Goal: Check status: Check status

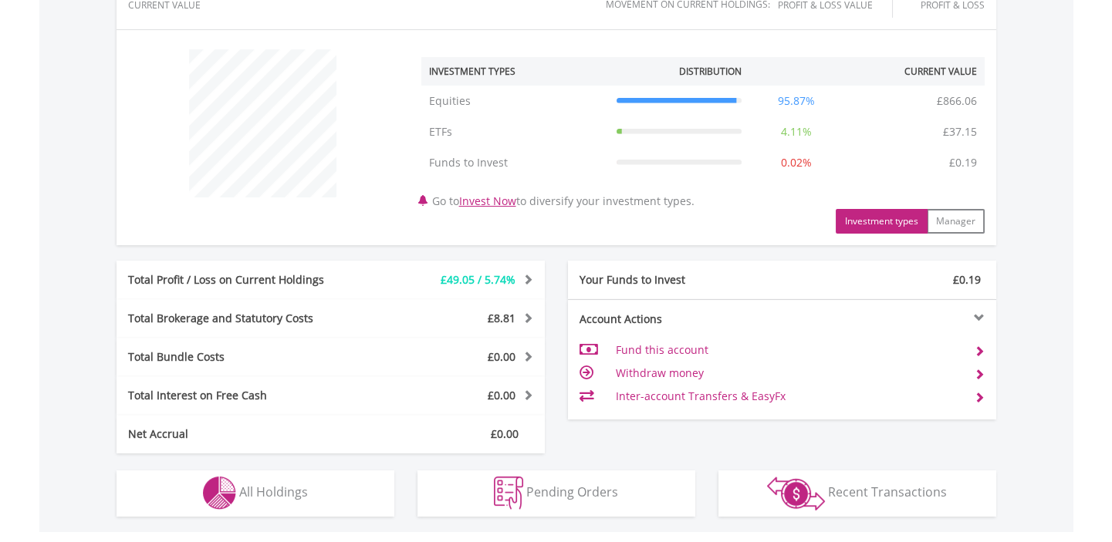
scroll to position [631, 0]
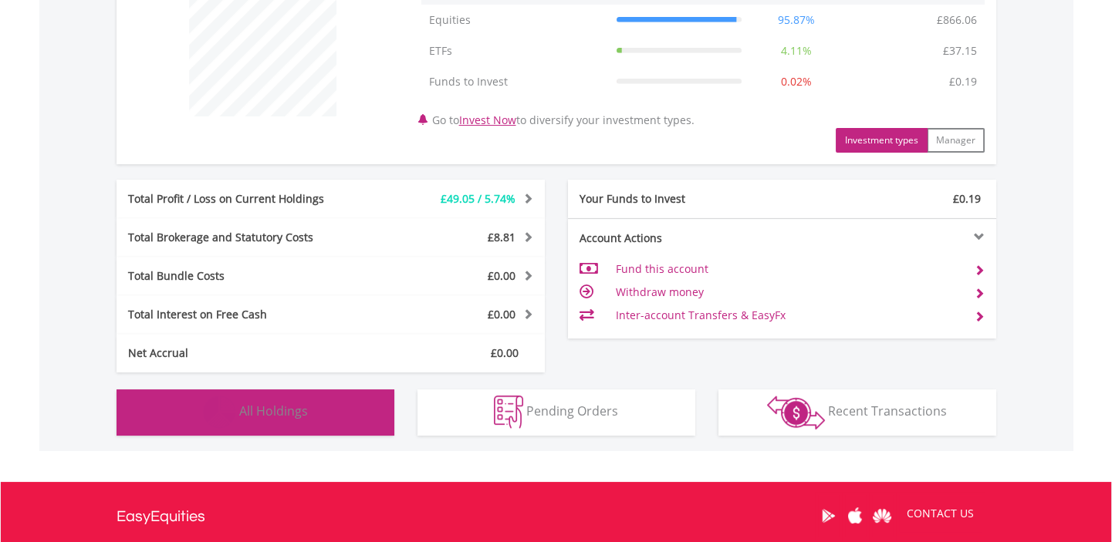
click at [275, 415] on span "All Holdings" at bounding box center [273, 411] width 69 height 17
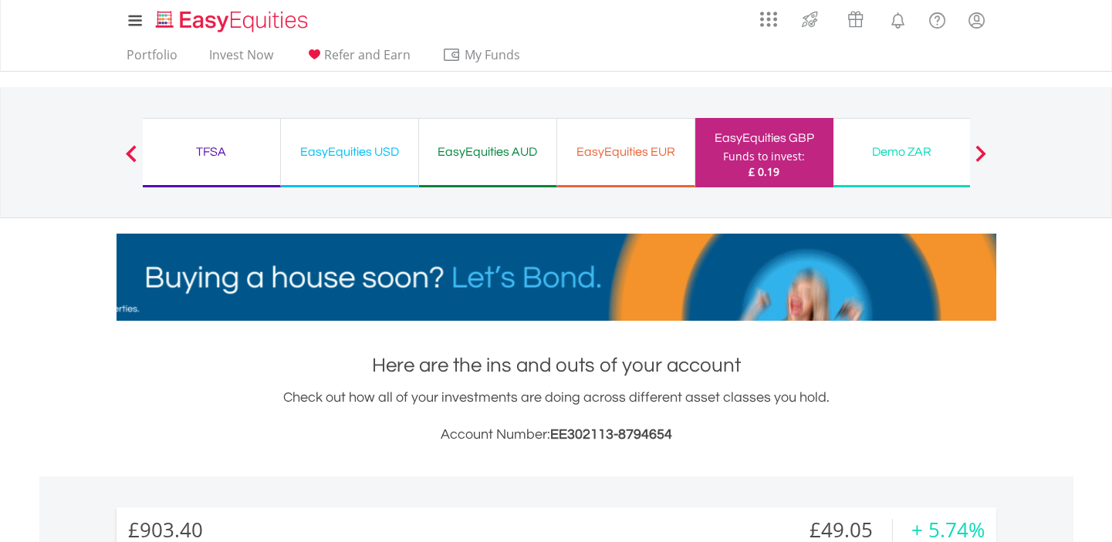
scroll to position [0, 0]
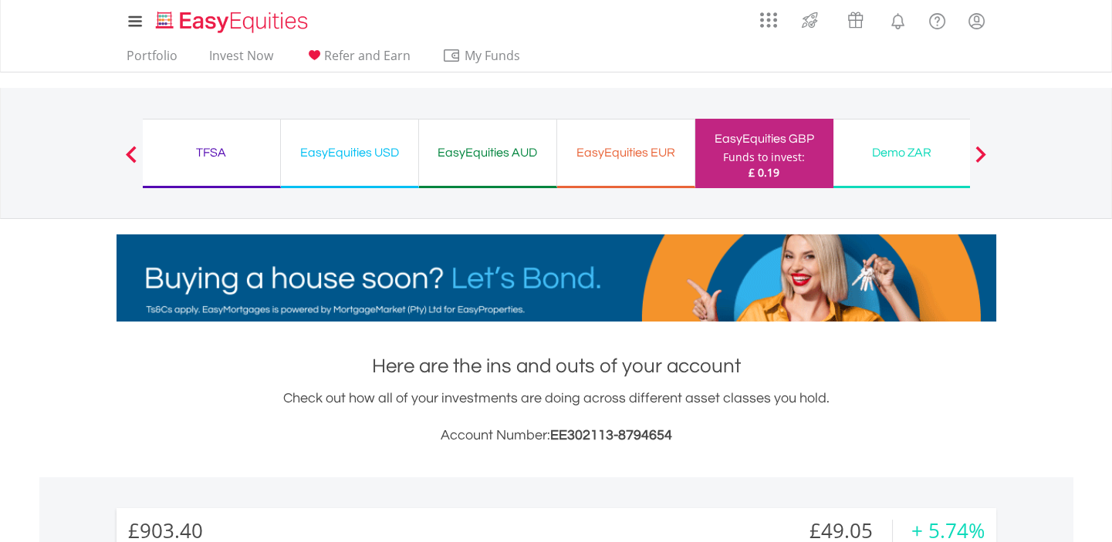
click at [201, 149] on div "TFSA" at bounding box center [211, 153] width 119 height 22
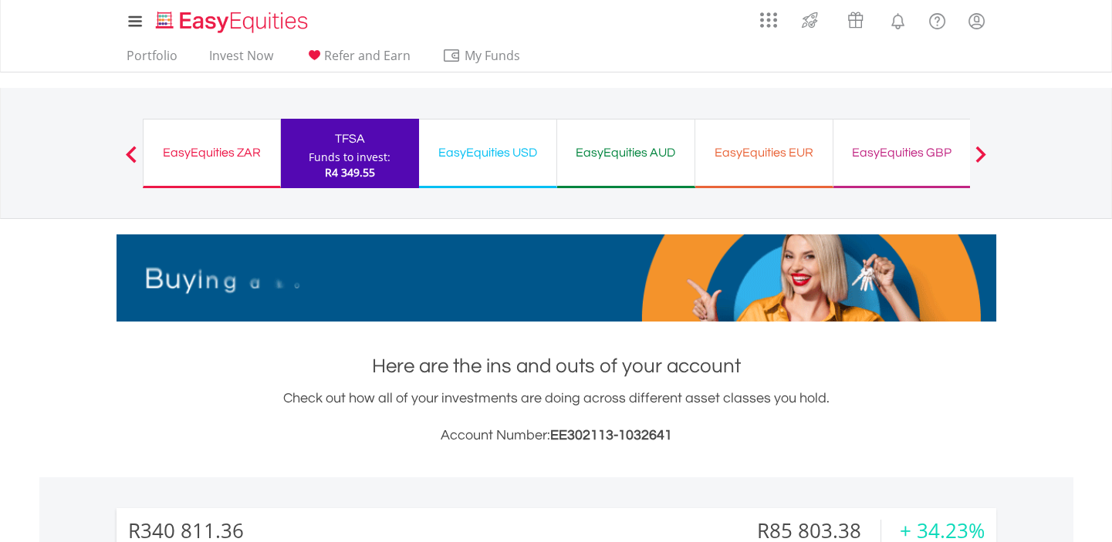
scroll to position [147, 293]
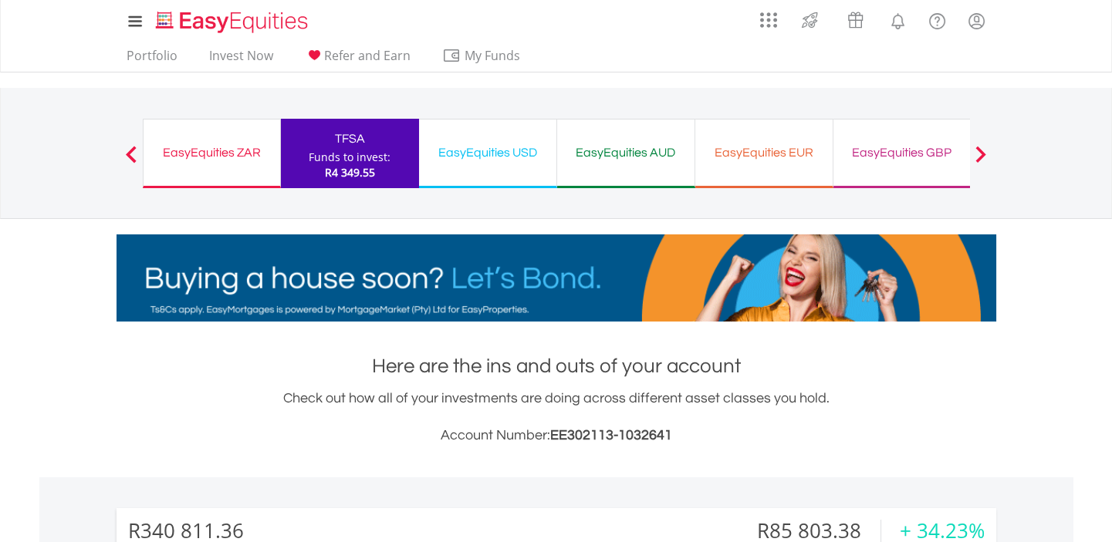
click at [895, 154] on div "EasyEquities GBP" at bounding box center [901, 153] width 119 height 22
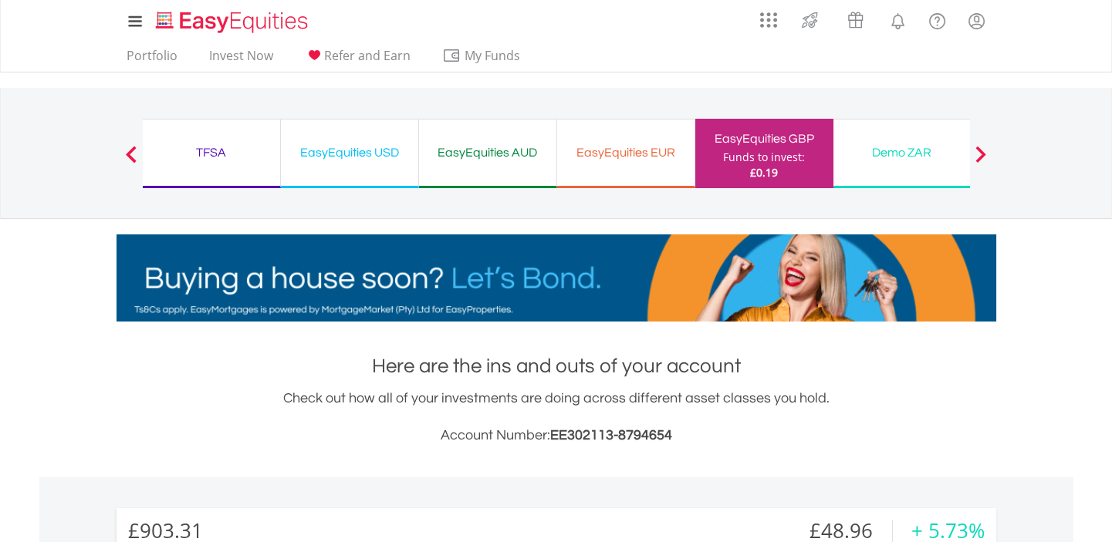
click at [127, 150] on span at bounding box center [131, 154] width 11 height 17
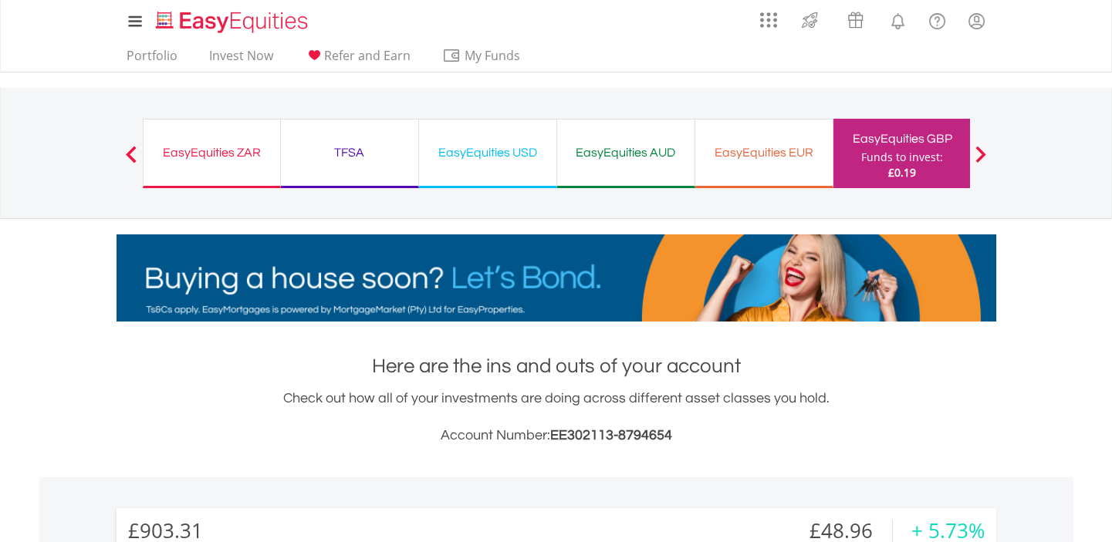
click at [208, 150] on div "EasyEquities ZAR" at bounding box center [212, 153] width 118 height 22
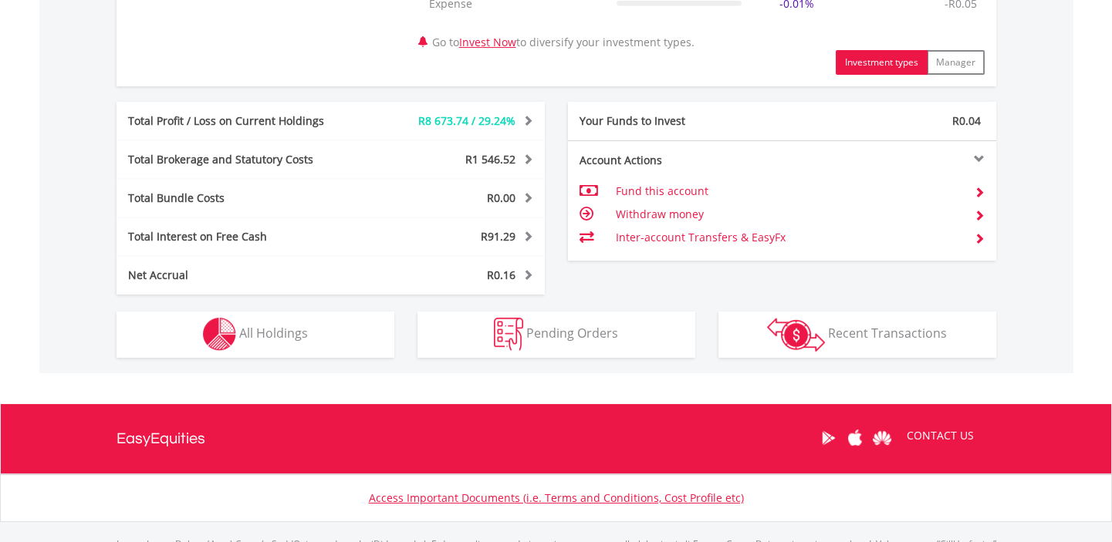
scroll to position [771, 0]
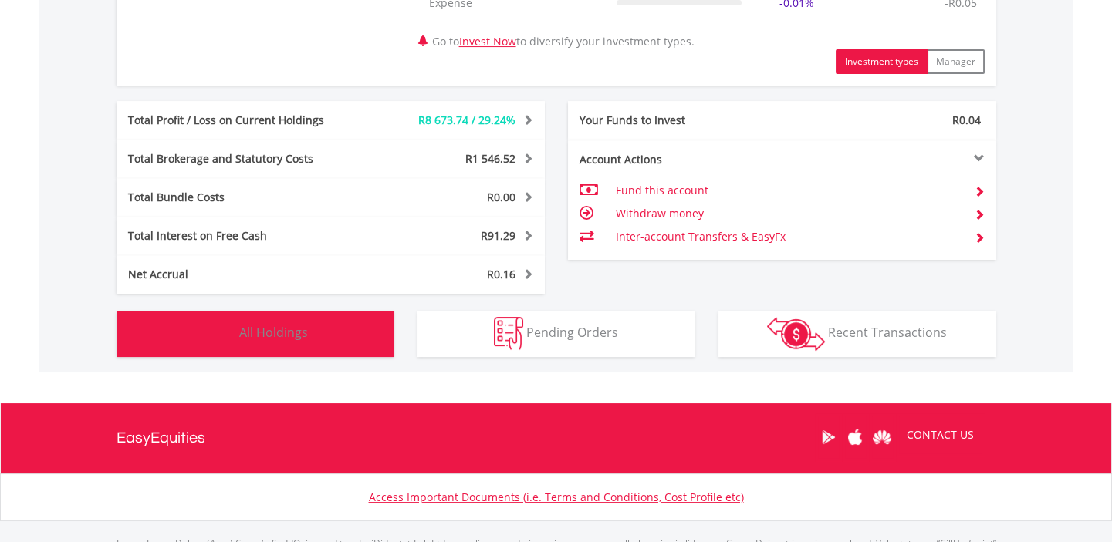
click at [271, 329] on span "All Holdings" at bounding box center [273, 332] width 69 height 17
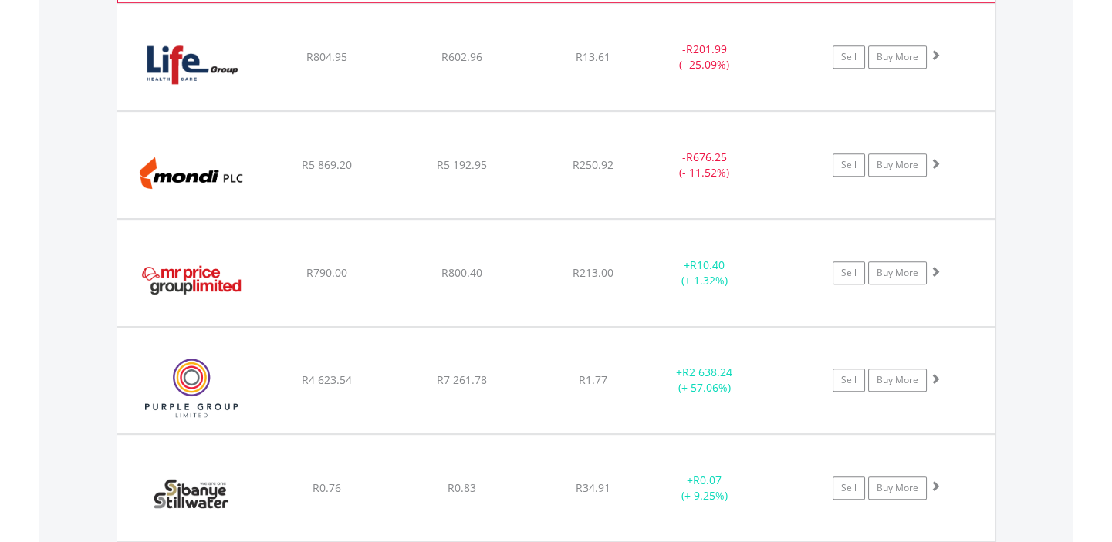
scroll to position [1595, 0]
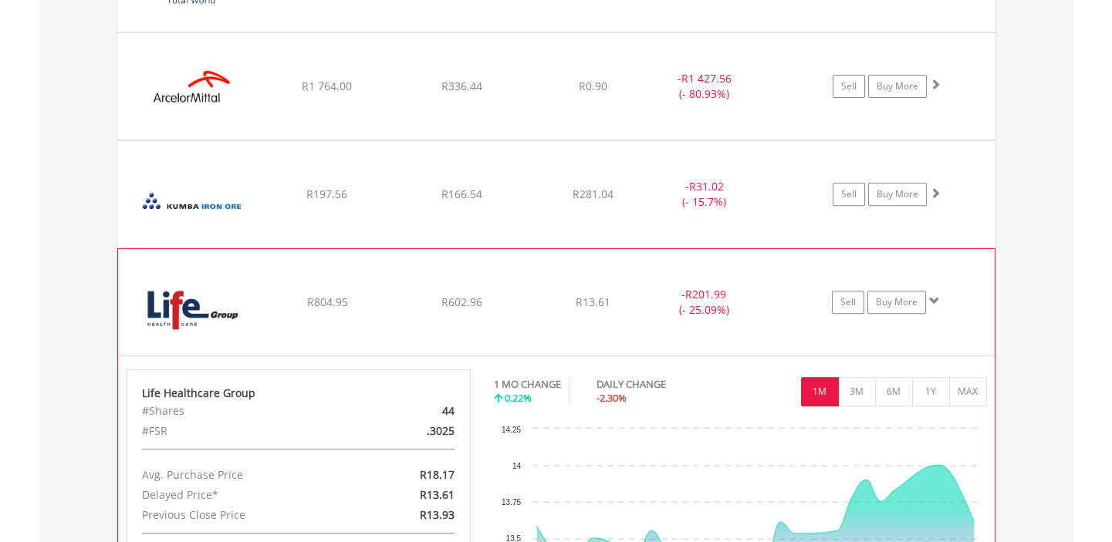
scroll to position [1315, 0]
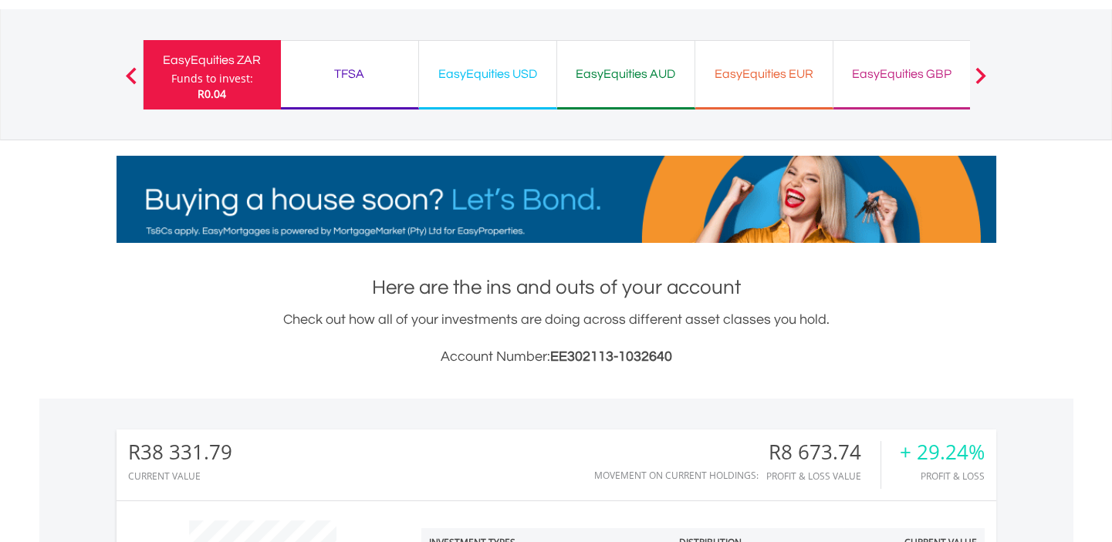
scroll to position [0, 0]
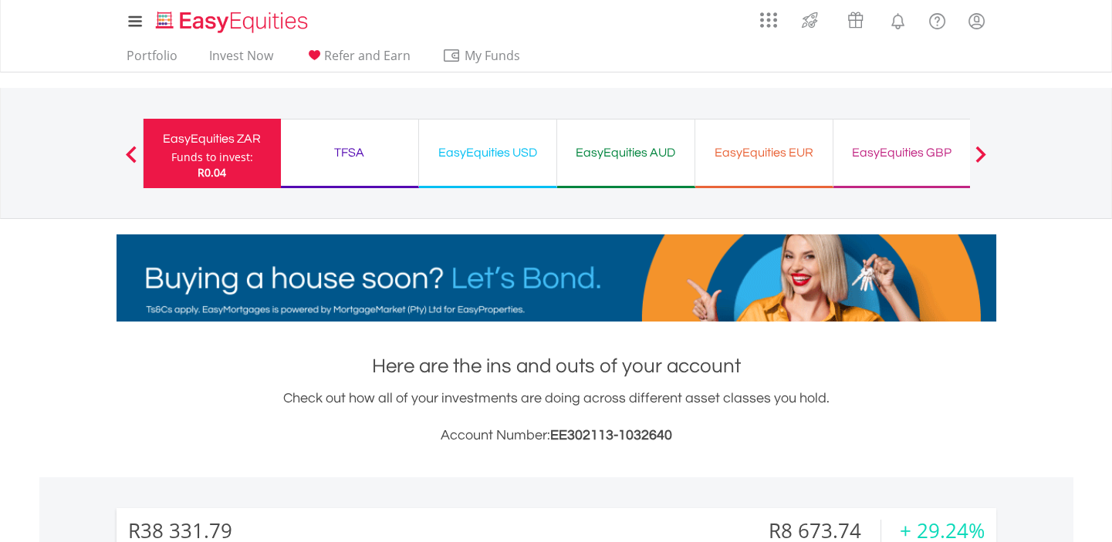
click at [452, 148] on div "EasyEquities USD" at bounding box center [487, 153] width 119 height 22
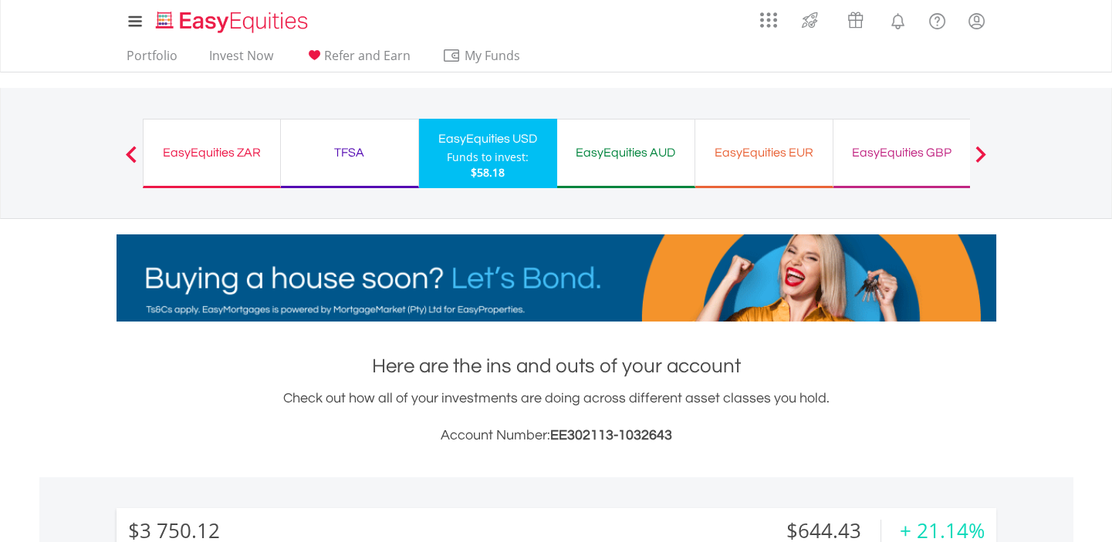
click at [359, 146] on div "TFSA" at bounding box center [349, 153] width 119 height 22
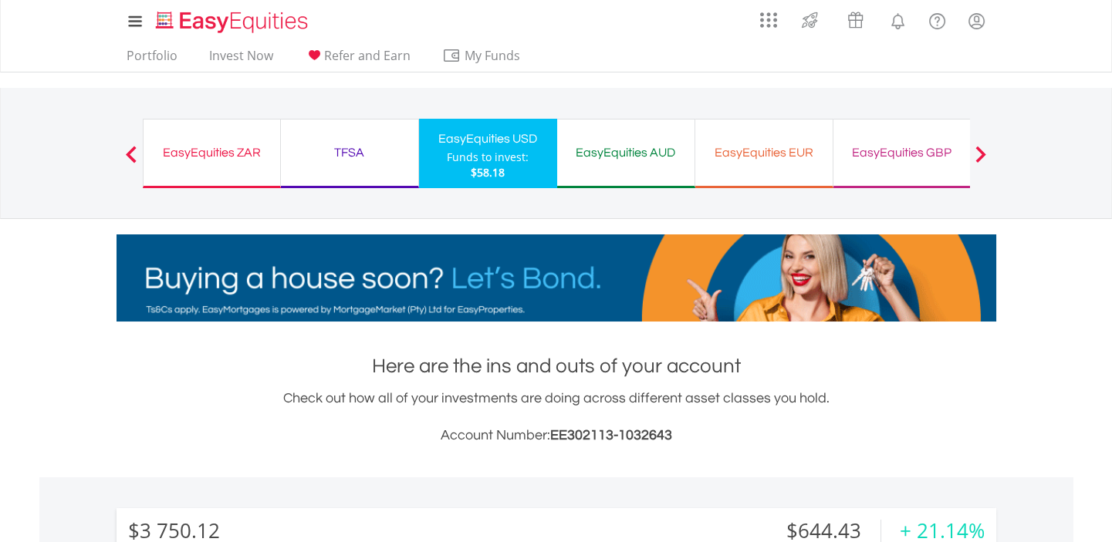
scroll to position [147, 293]
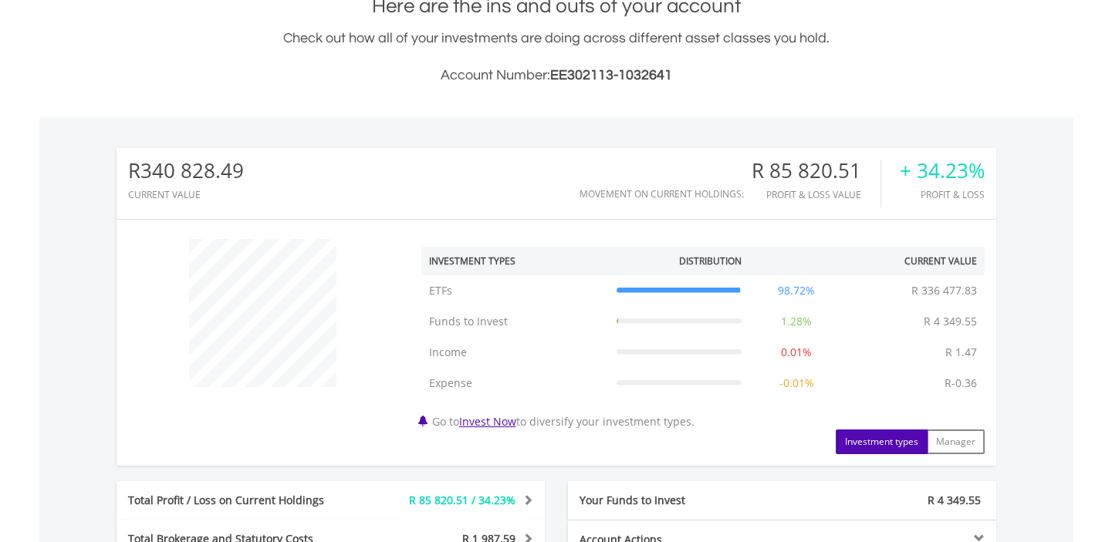
scroll to position [420, 0]
